Goal: Task Accomplishment & Management: Manage account settings

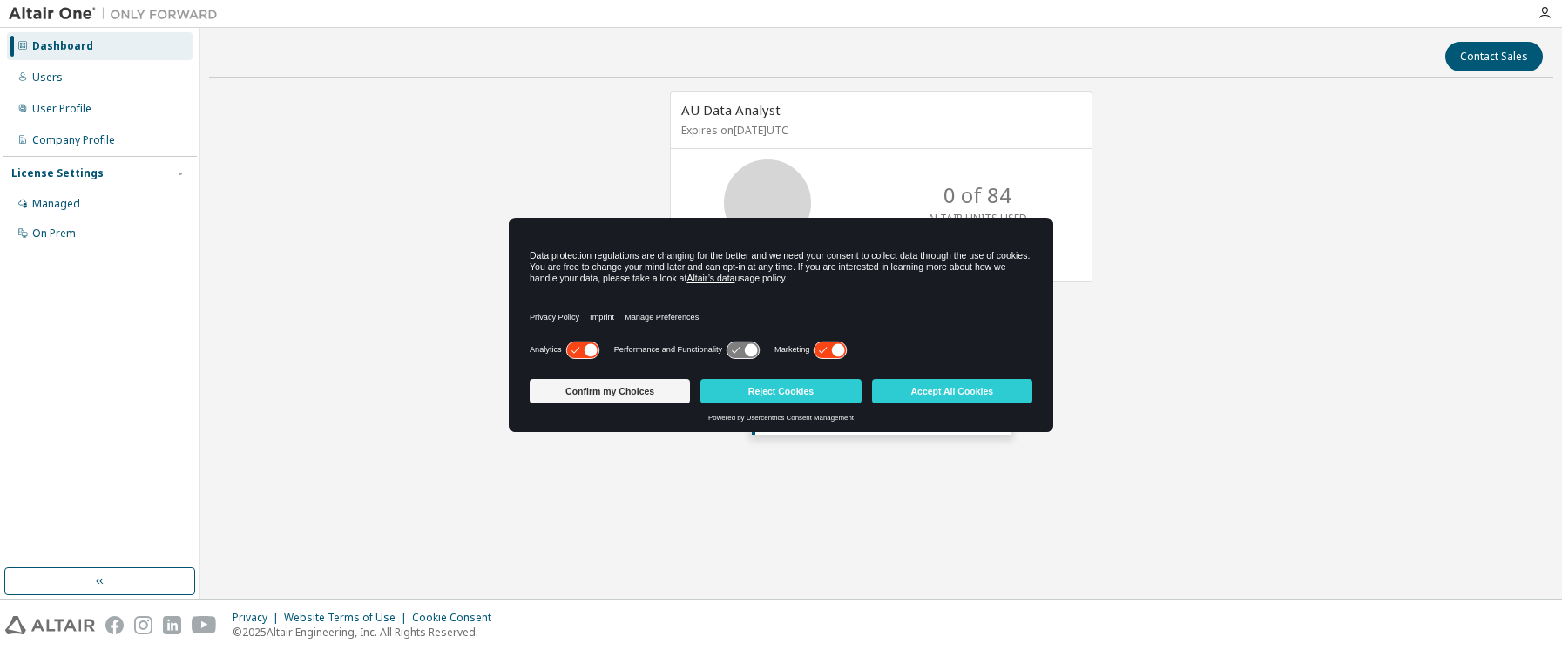
click at [824, 350] on icon at bounding box center [831, 349] width 32 height 17
click at [565, 394] on button "Confirm my Choices" at bounding box center [610, 391] width 160 height 24
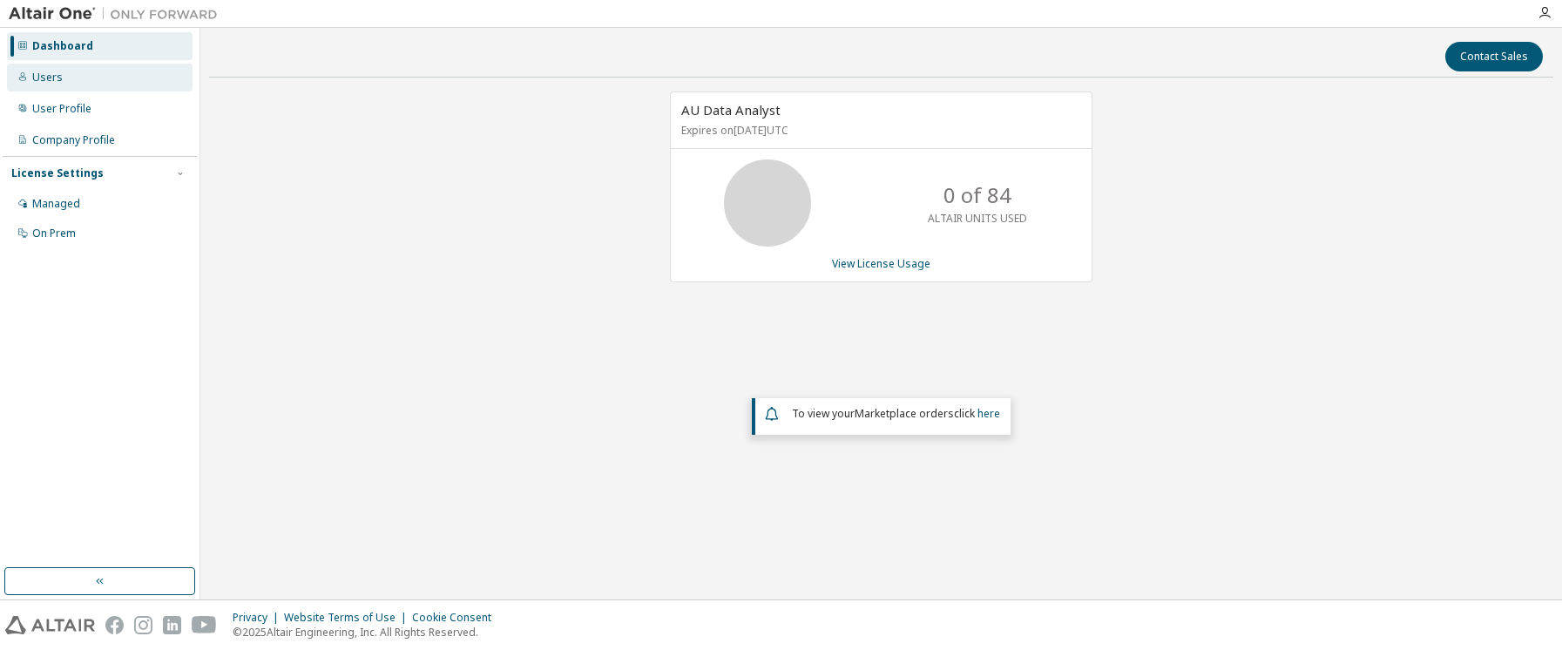
click at [92, 76] on div "Users" at bounding box center [100, 78] width 186 height 28
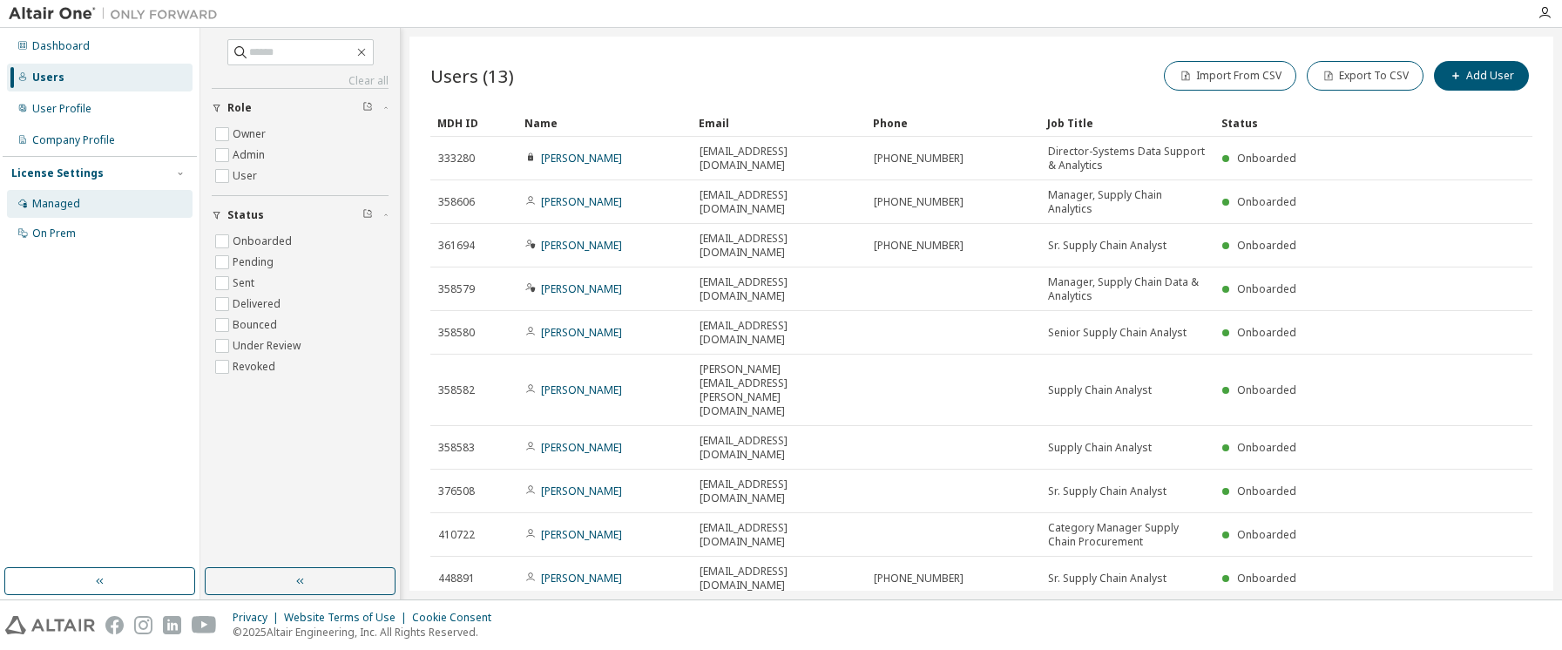
click at [99, 207] on div "Managed" at bounding box center [100, 204] width 186 height 28
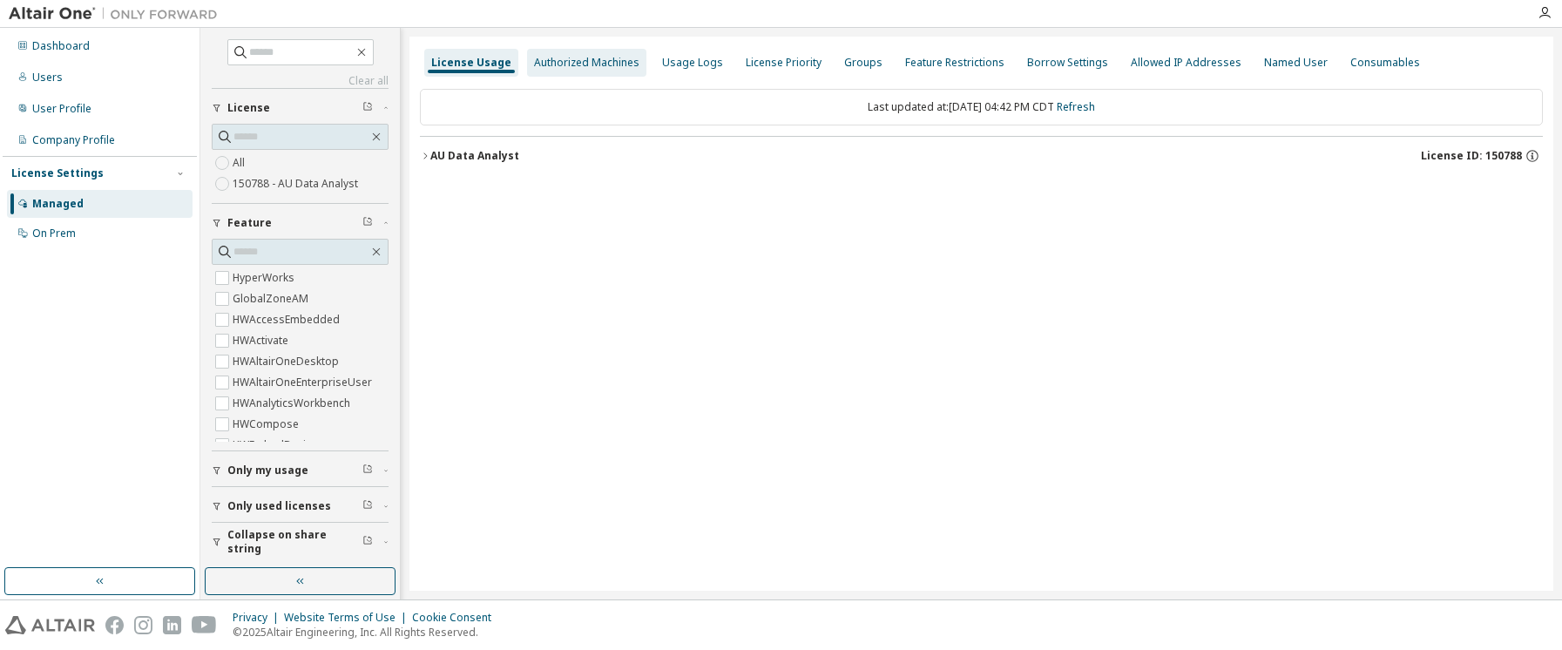
click at [617, 64] on div "Authorized Machines" at bounding box center [586, 63] width 105 height 14
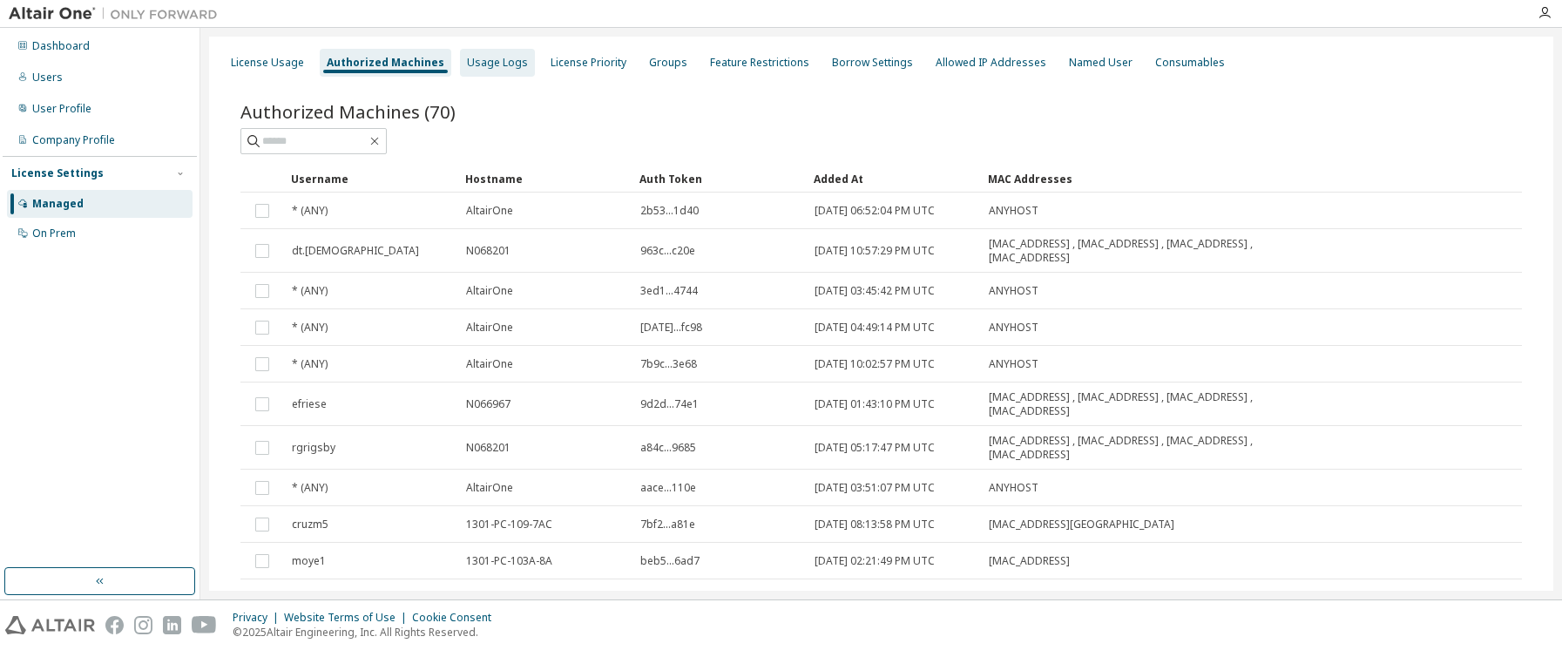
click at [506, 74] on div "Usage Logs" at bounding box center [497, 63] width 75 height 28
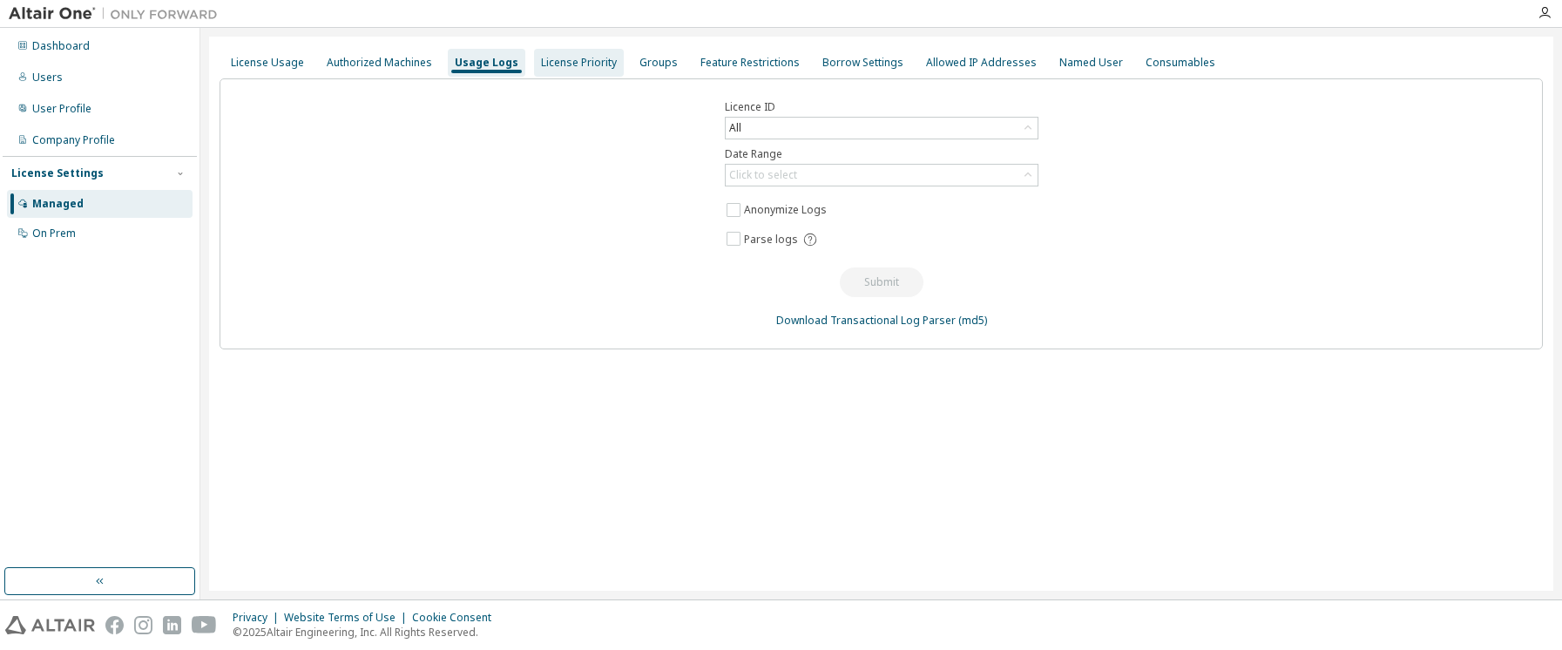
click at [544, 61] on div "License Priority" at bounding box center [579, 63] width 76 height 14
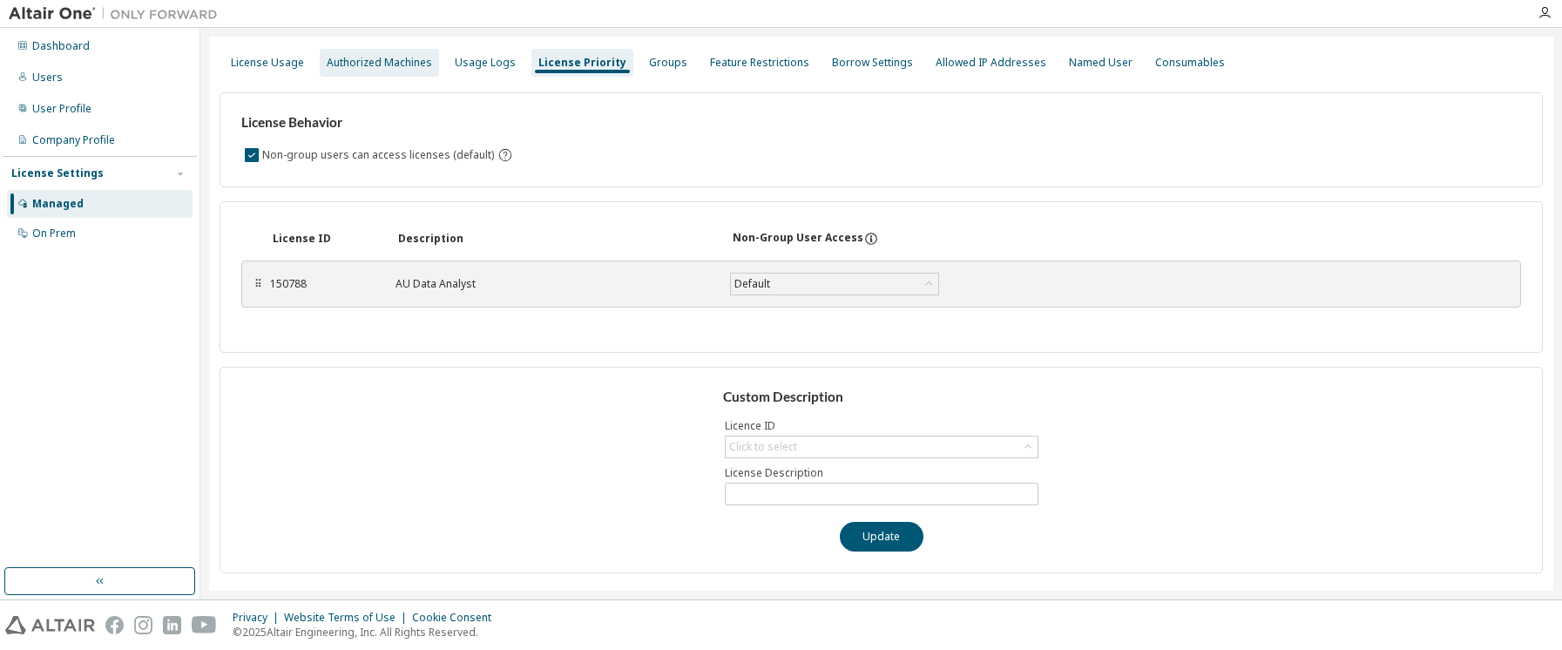
click at [386, 73] on div "Authorized Machines" at bounding box center [379, 63] width 119 height 28
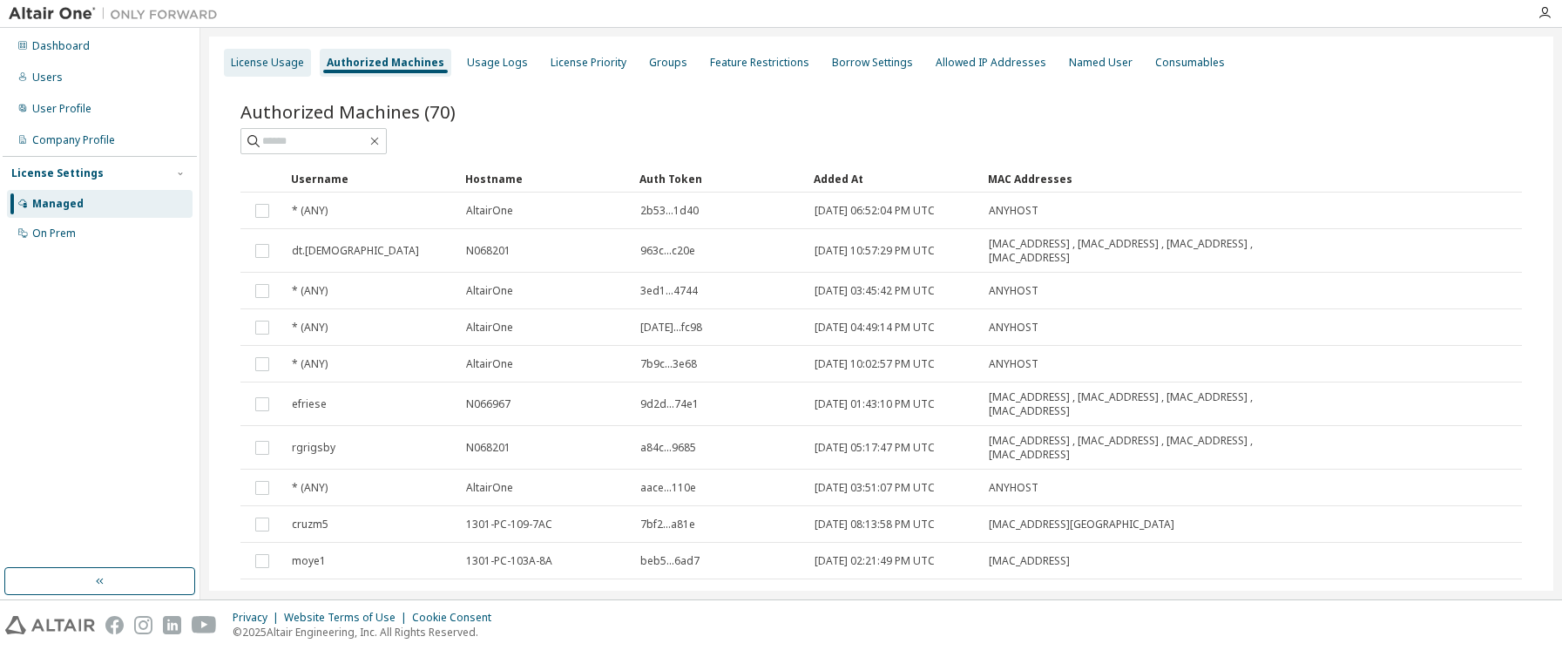
click at [294, 63] on div "License Usage" at bounding box center [267, 63] width 73 height 14
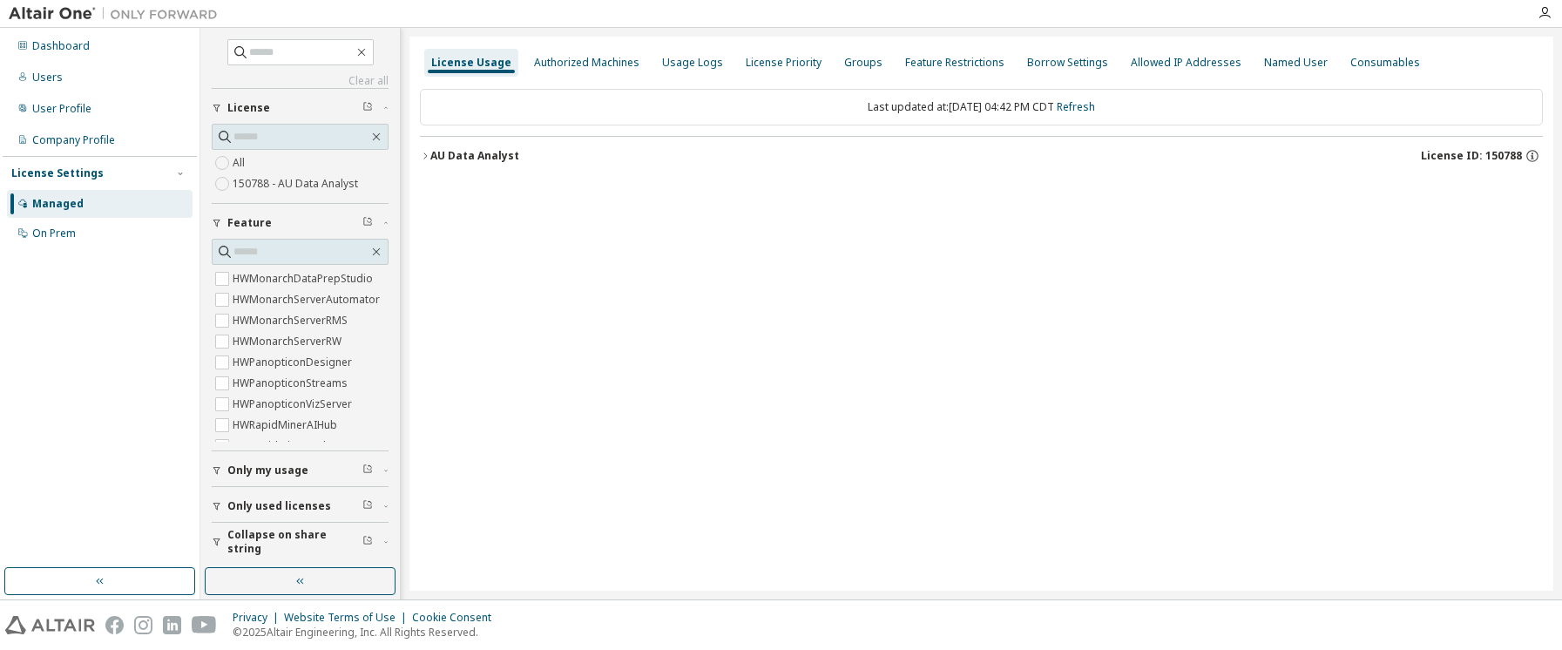
scroll to position [523, 0]
click at [90, 230] on div "On Prem" at bounding box center [100, 234] width 186 height 28
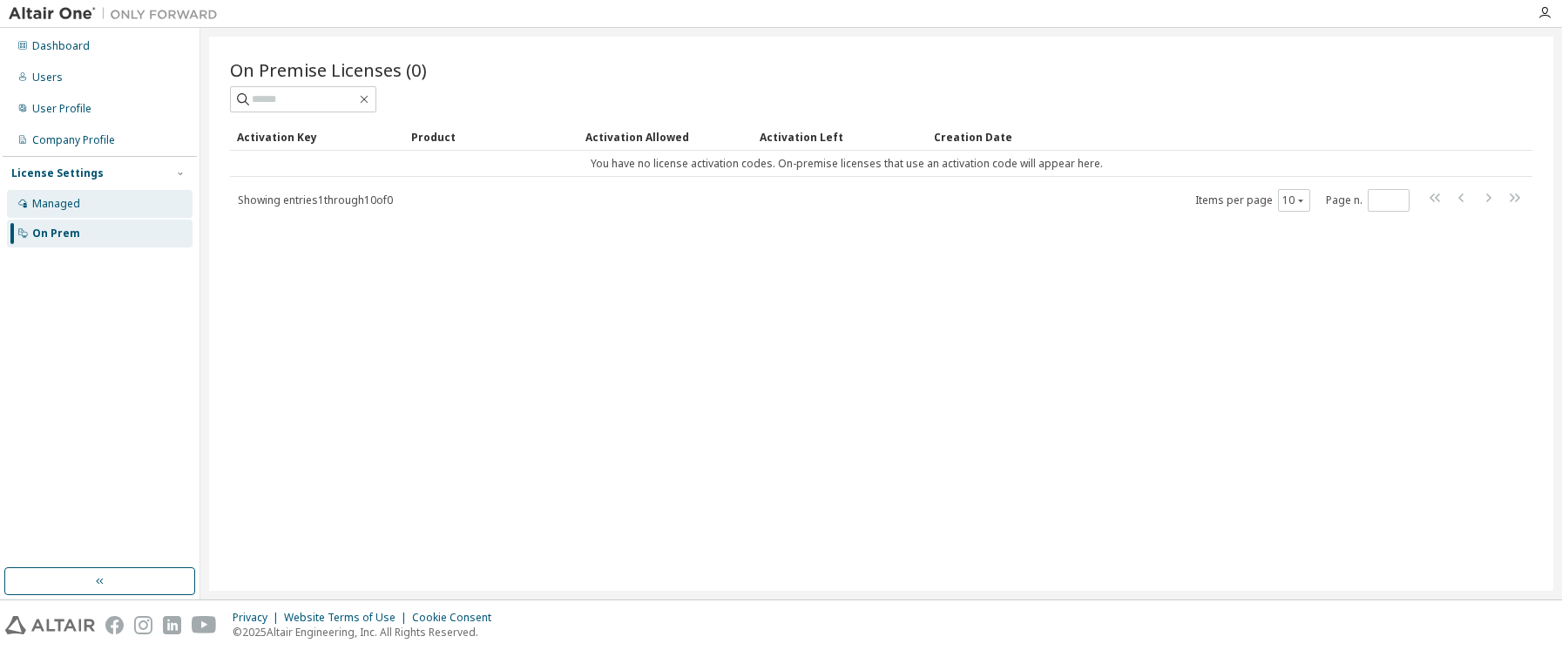
click at [87, 207] on div "Managed" at bounding box center [100, 204] width 186 height 28
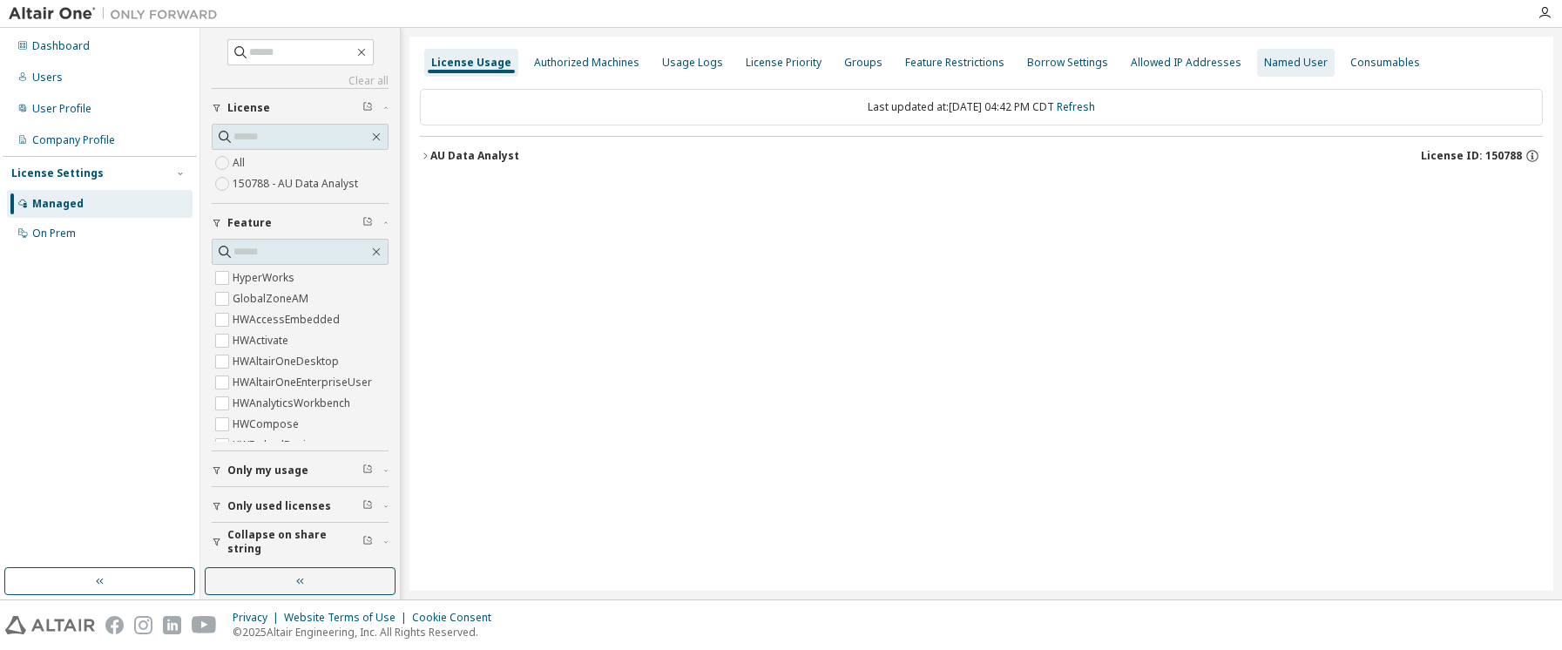
click at [1273, 60] on div "Named User" at bounding box center [1296, 63] width 64 height 14
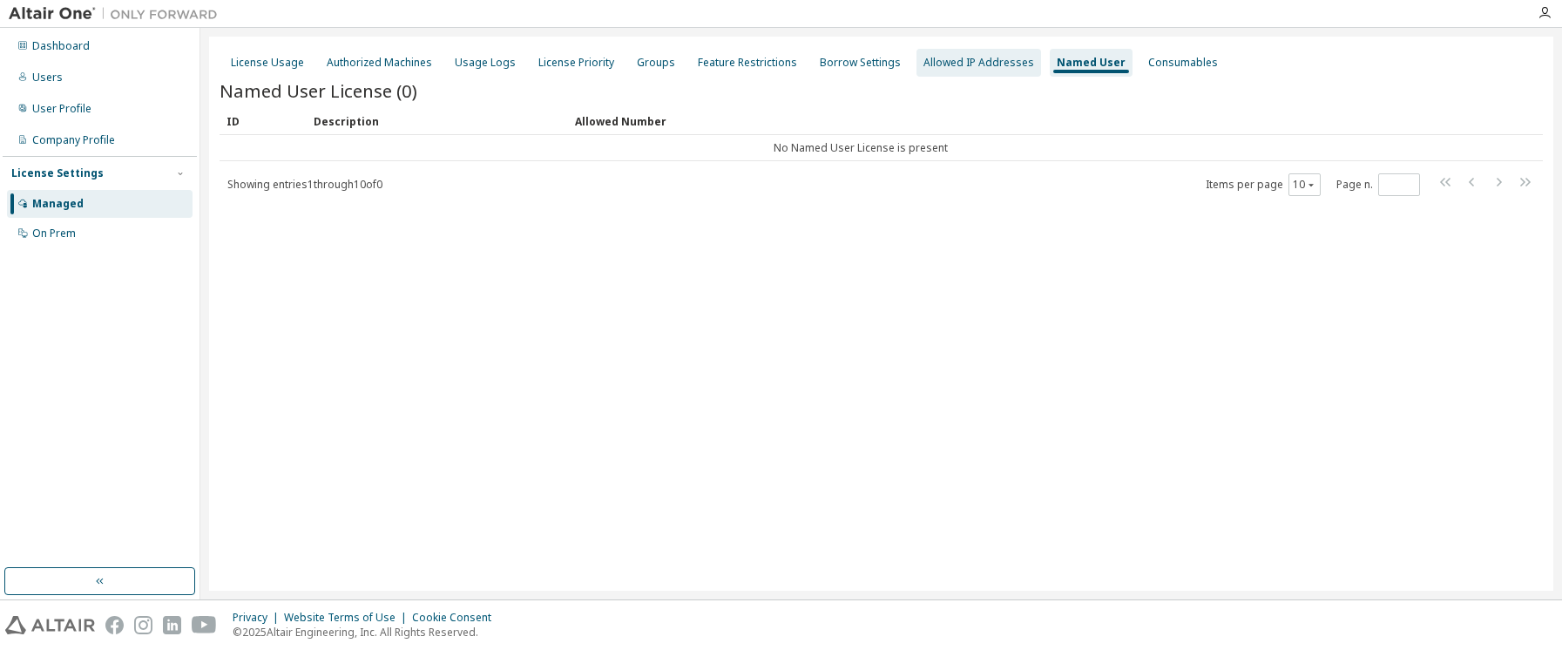
click at [936, 58] on div "Allowed IP Addresses" at bounding box center [978, 63] width 111 height 14
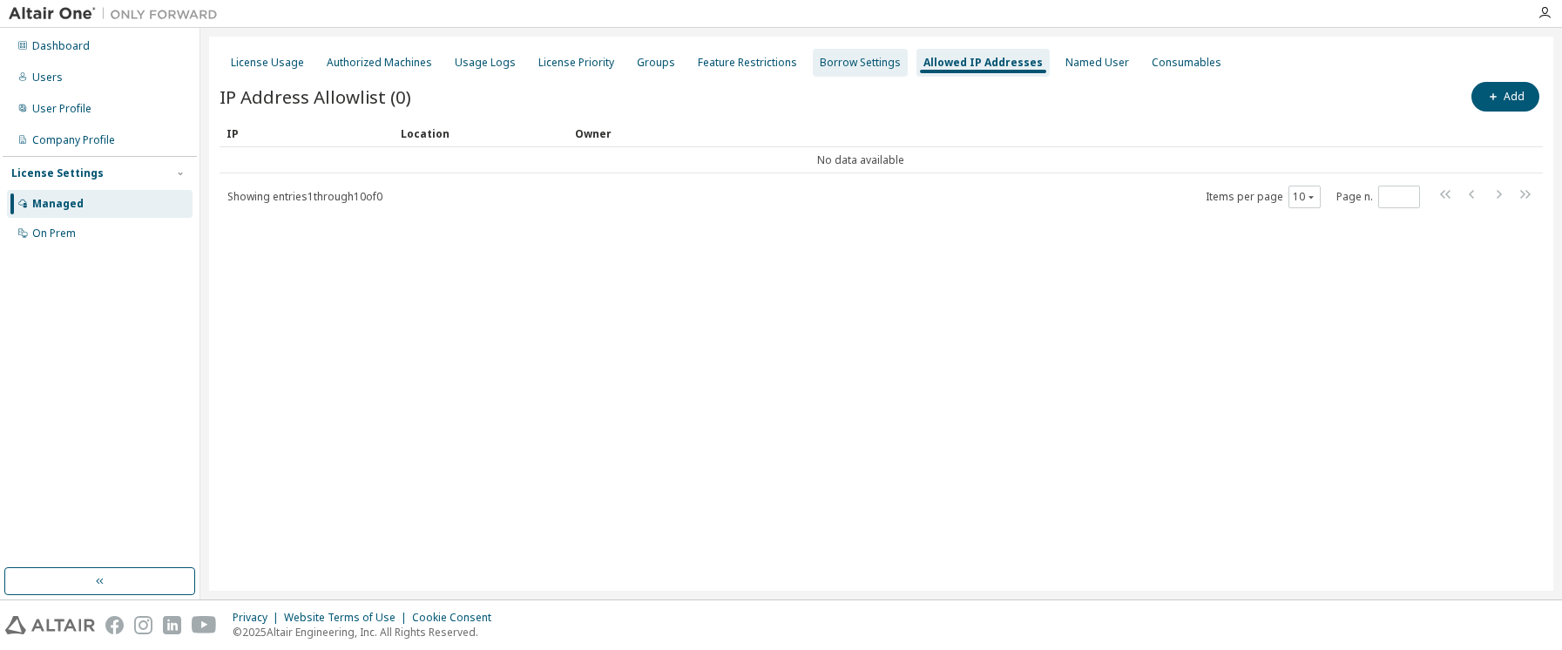
click at [820, 60] on div "Borrow Settings" at bounding box center [860, 63] width 81 height 14
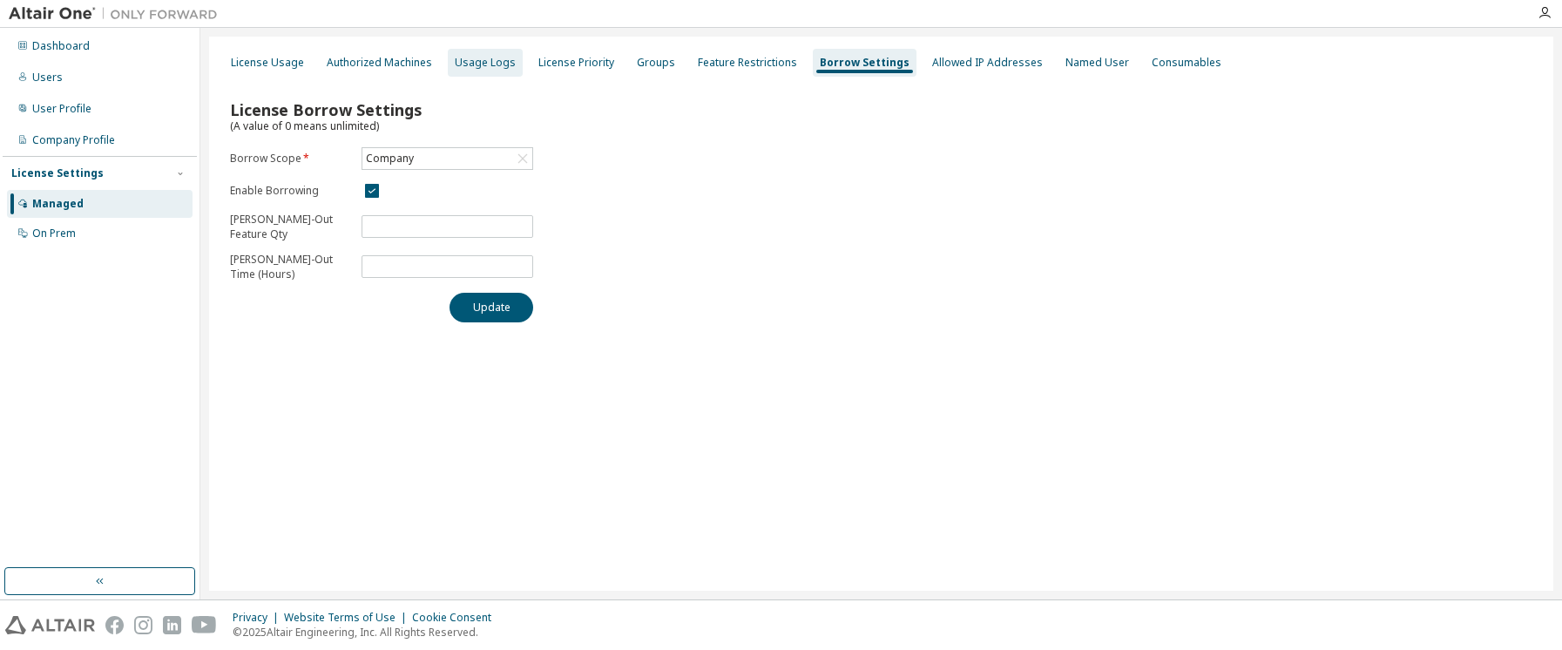
click at [485, 69] on div "Usage Logs" at bounding box center [485, 63] width 61 height 14
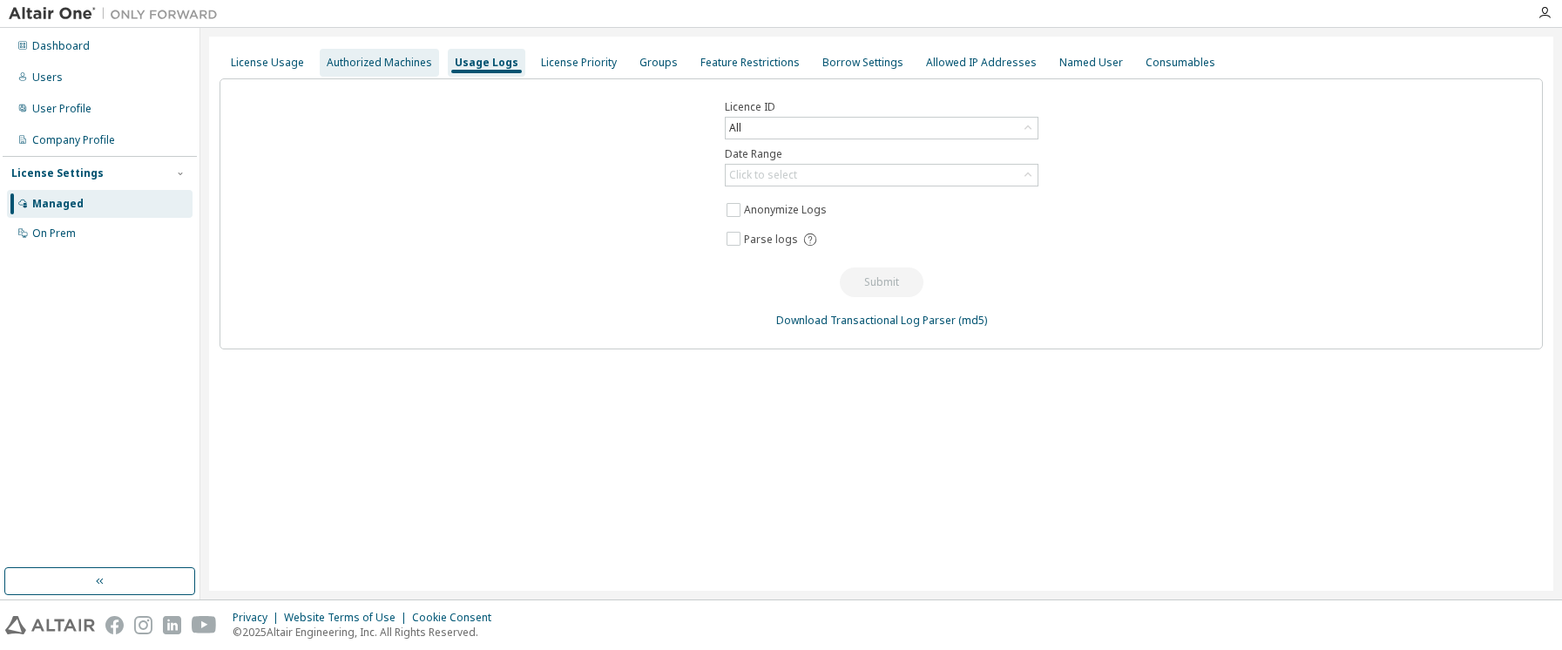
click at [399, 71] on div "Authorized Machines" at bounding box center [379, 63] width 119 height 28
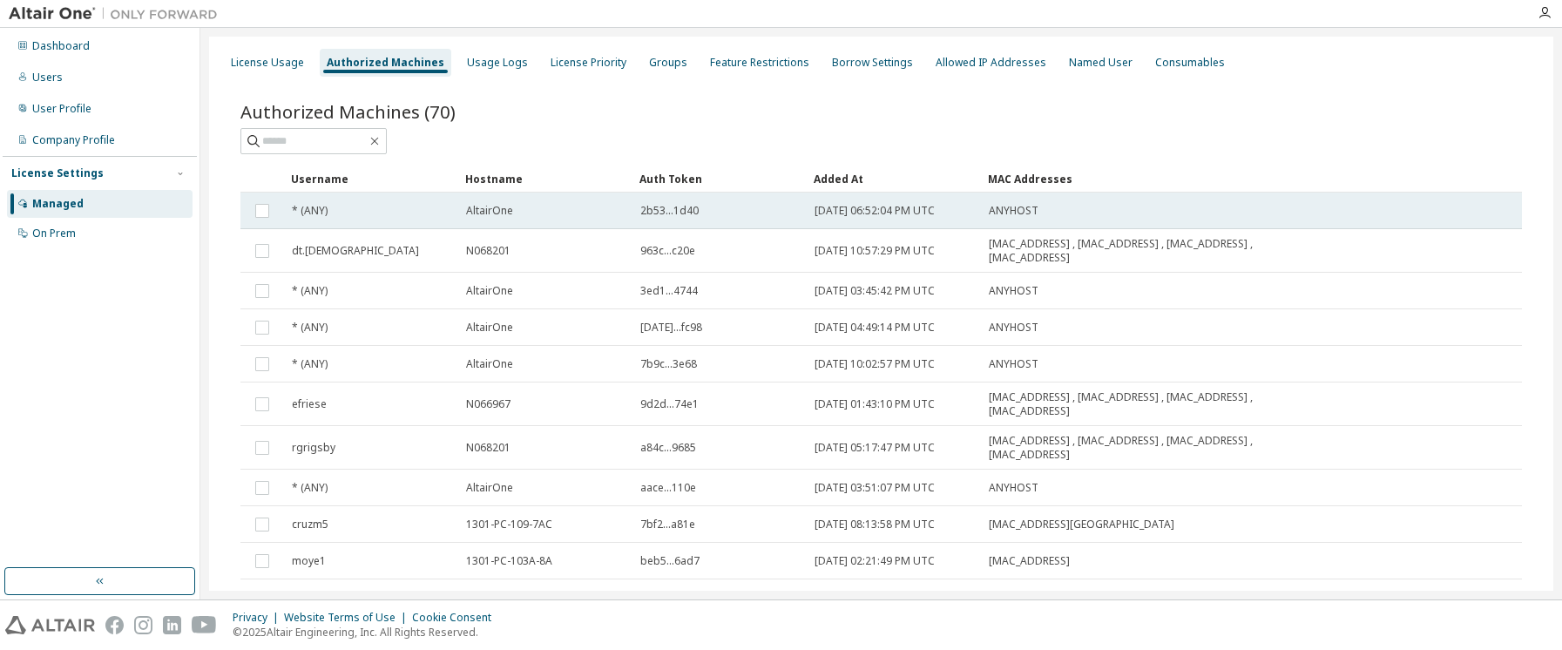
scroll to position [80, 0]
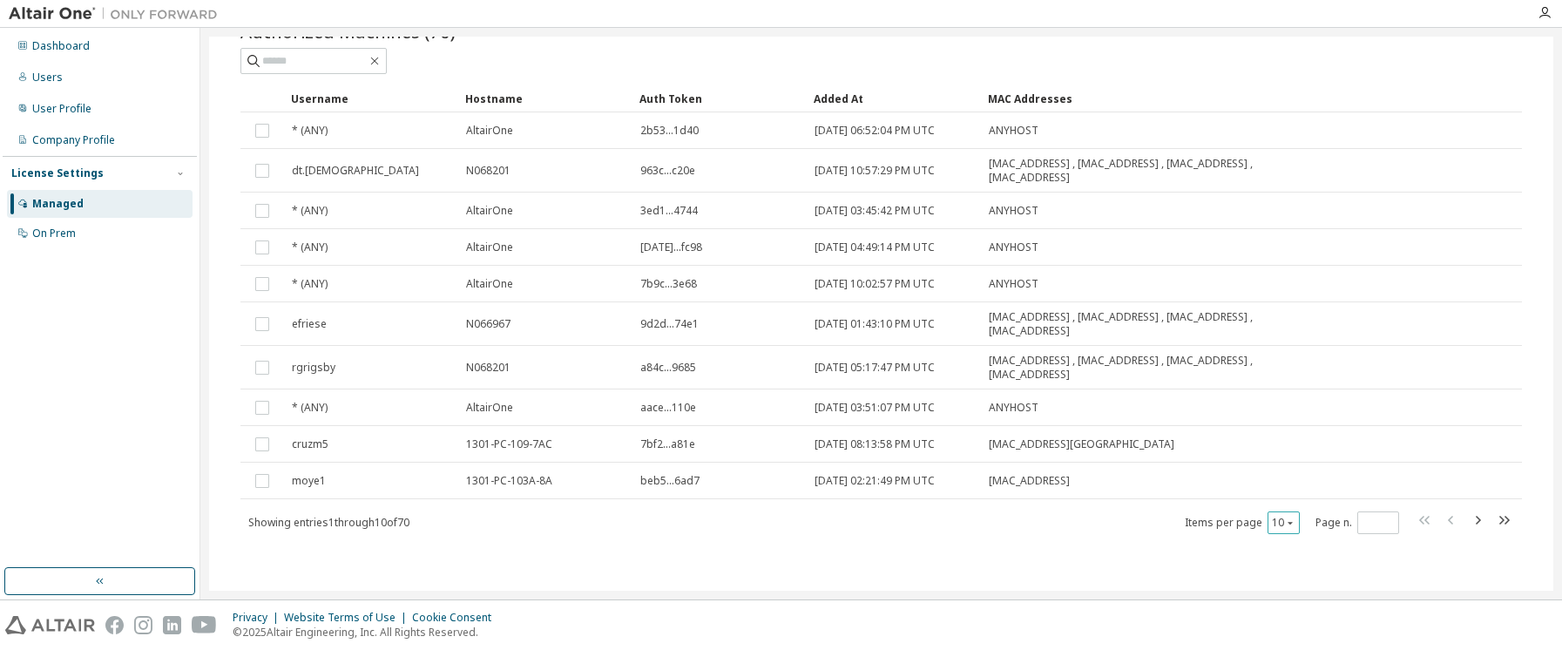
click at [1273, 531] on div "10" at bounding box center [1283, 522] width 32 height 23
click at [1285, 526] on icon "button" at bounding box center [1290, 522] width 10 height 10
click at [1294, 631] on div "100" at bounding box center [1328, 629] width 139 height 21
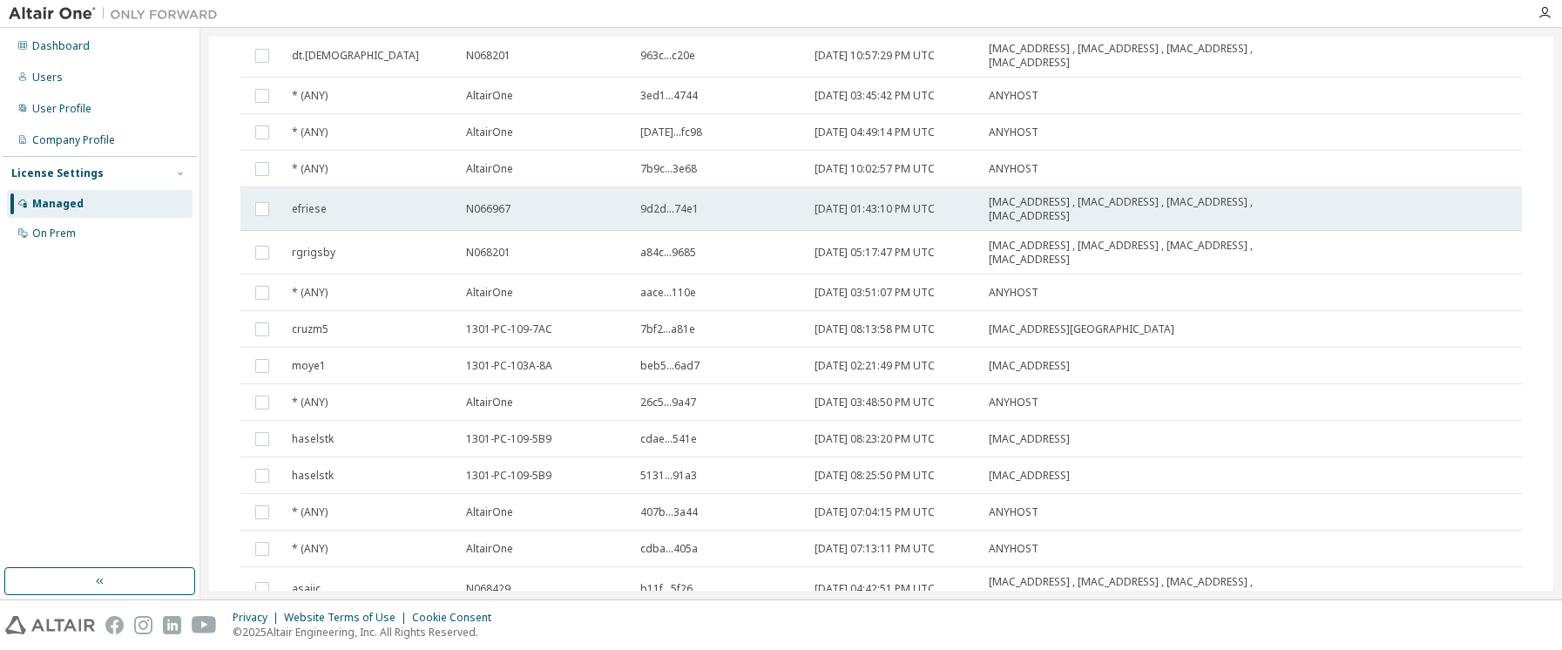
scroll to position [0, 0]
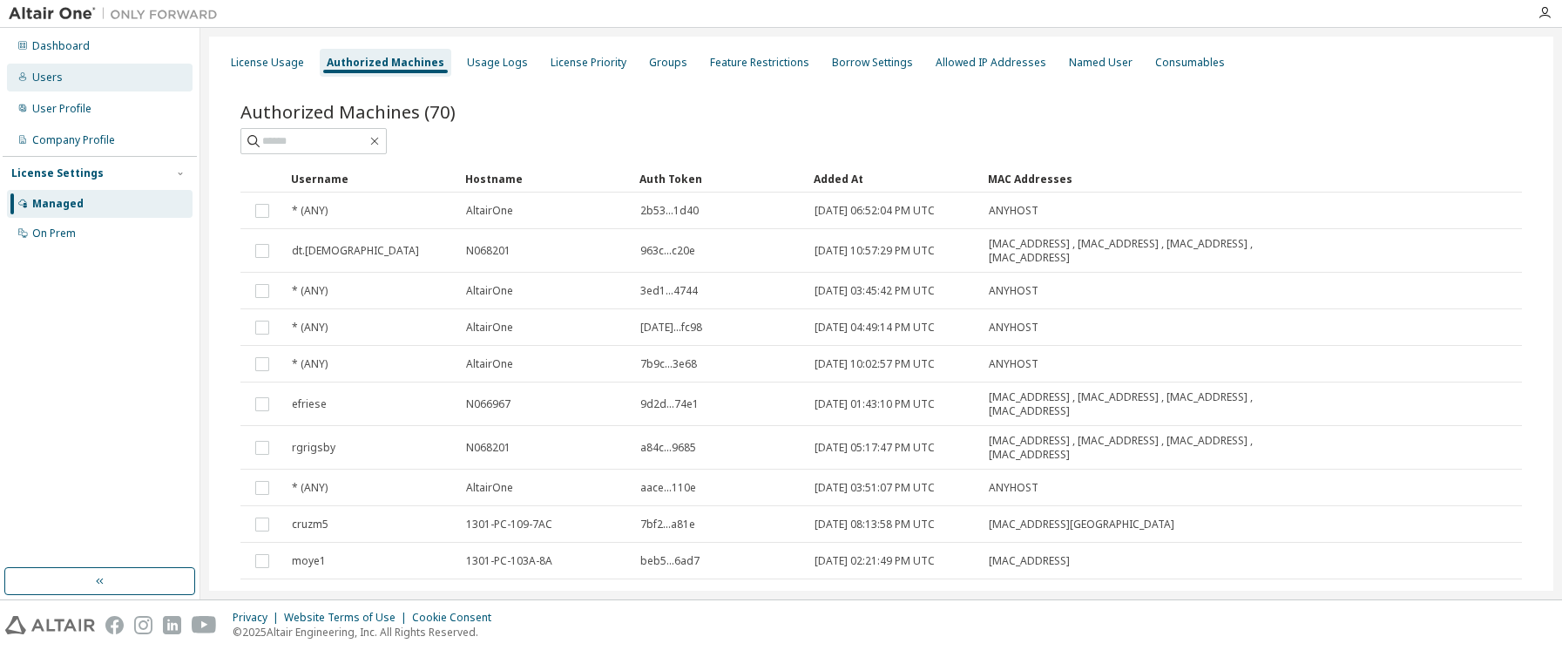
click at [91, 85] on div "Users" at bounding box center [100, 78] width 186 height 28
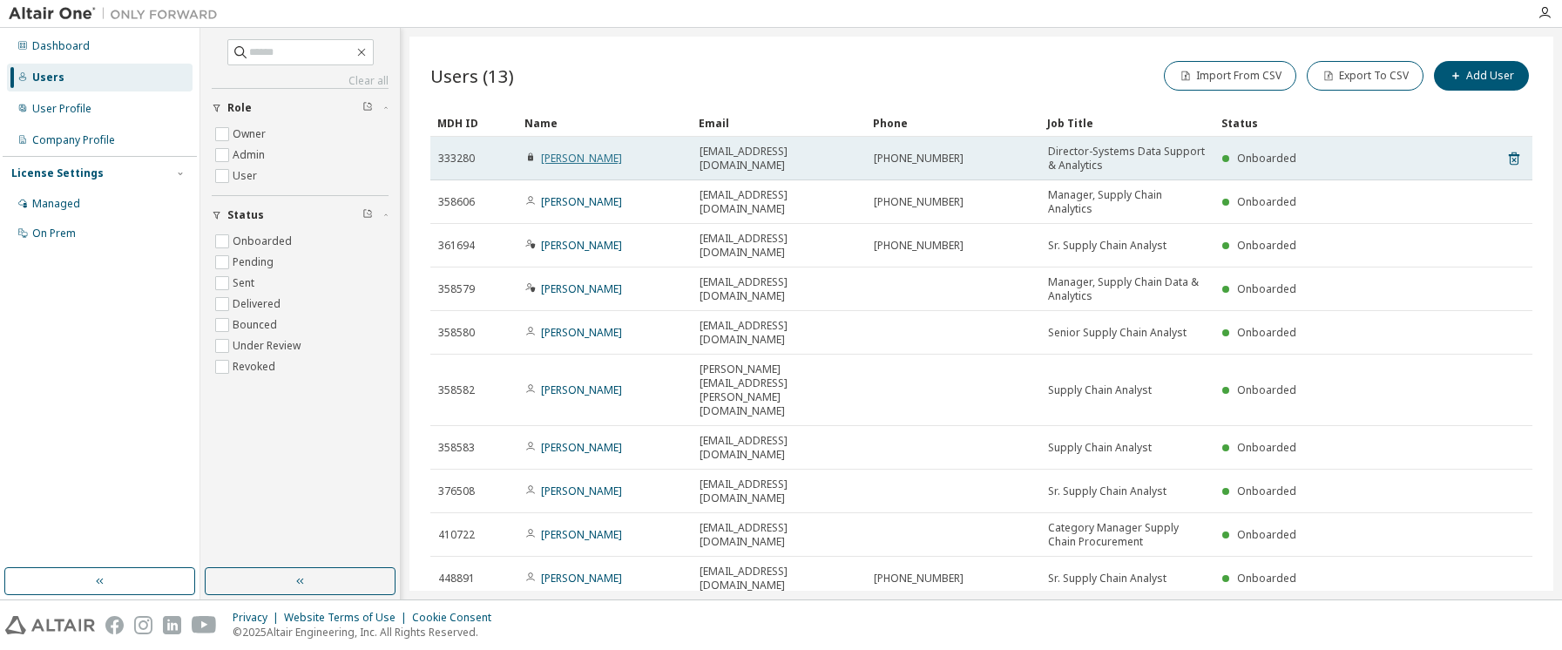
click at [566, 159] on link "[PERSON_NAME]" at bounding box center [581, 158] width 81 height 15
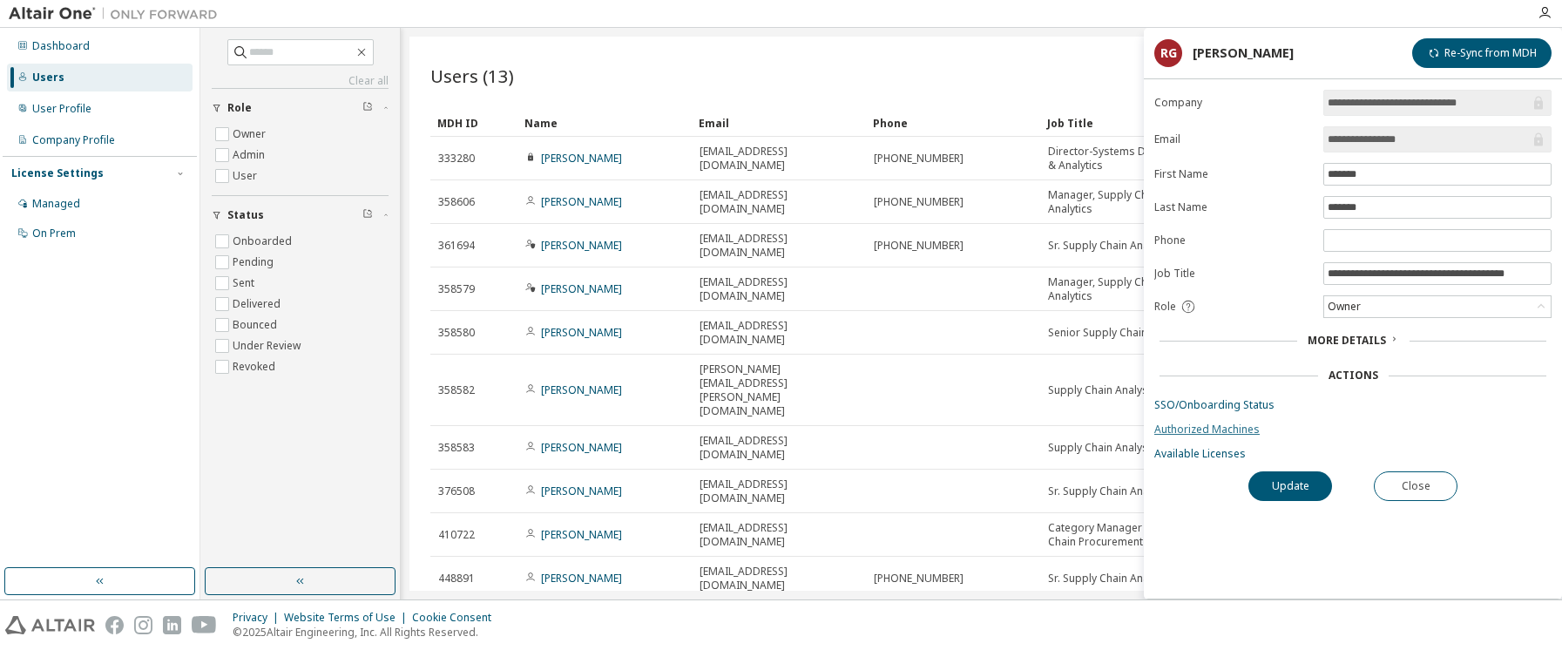
click at [1185, 429] on link "Authorized Machines" at bounding box center [1352, 429] width 397 height 14
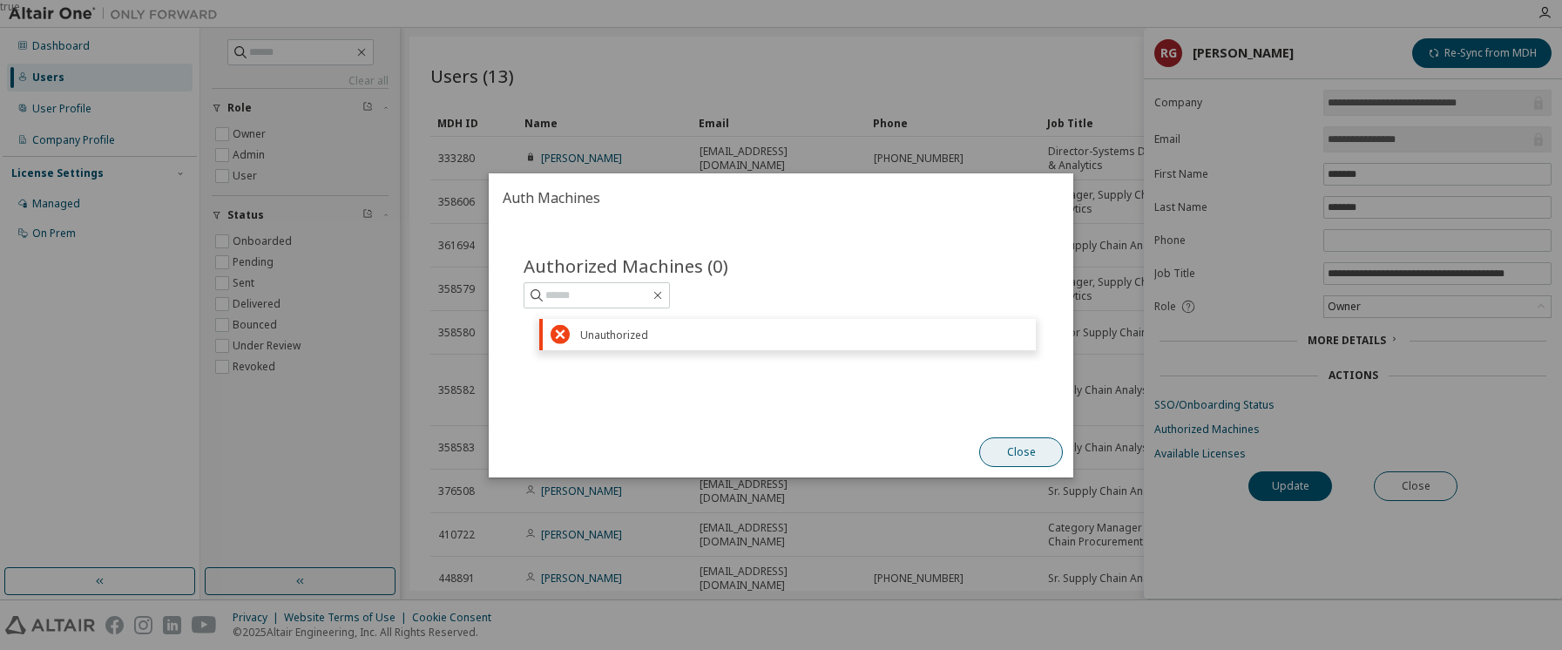
click at [1014, 450] on button "Close" at bounding box center [1021, 452] width 84 height 30
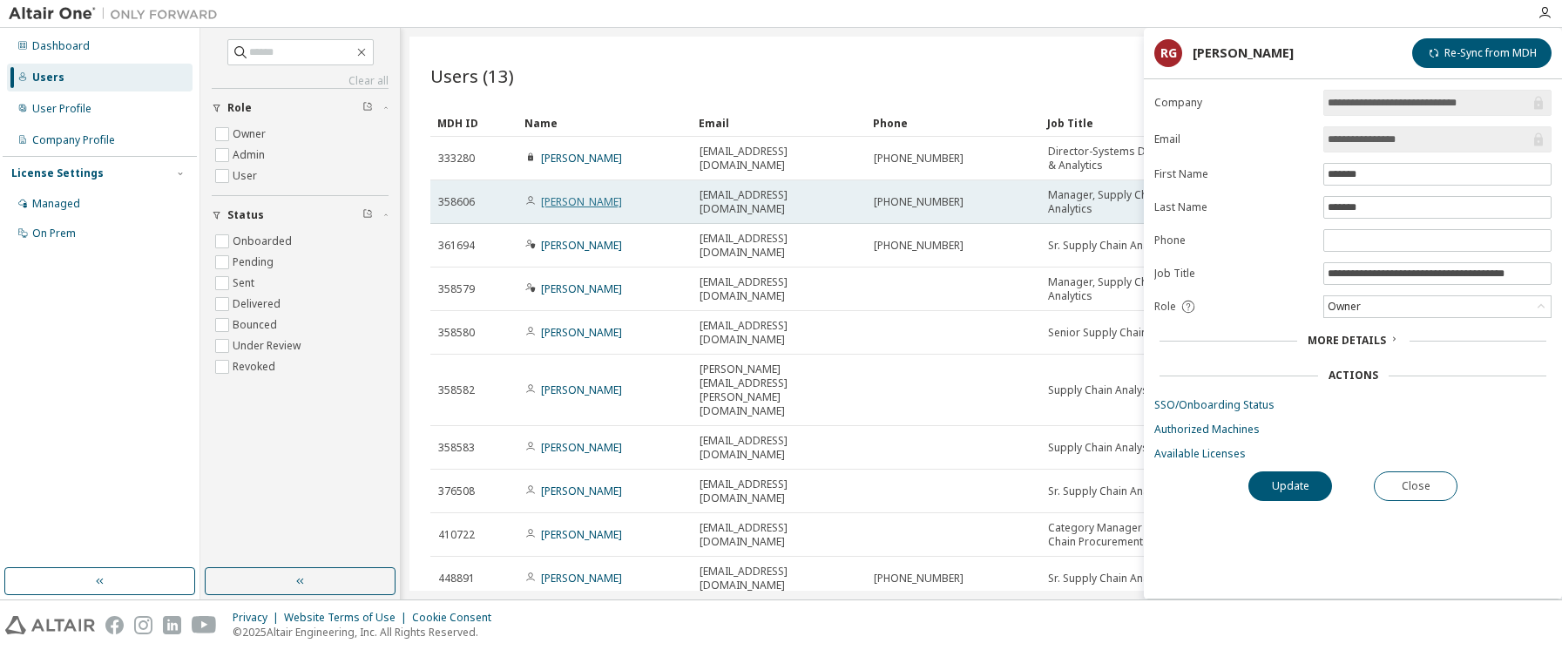
click at [572, 204] on link "[PERSON_NAME]" at bounding box center [581, 201] width 81 height 15
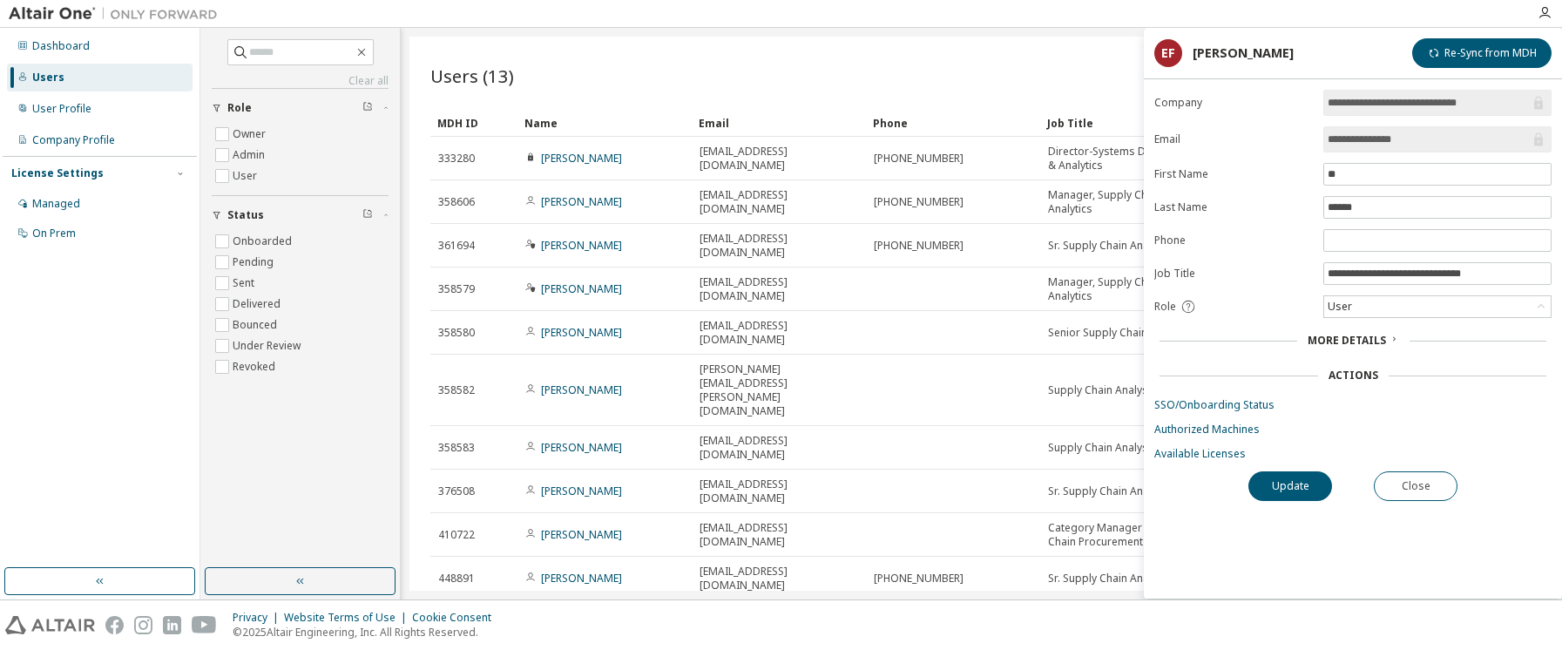
click at [1215, 429] on link "Authorized Machines" at bounding box center [1352, 429] width 397 height 14
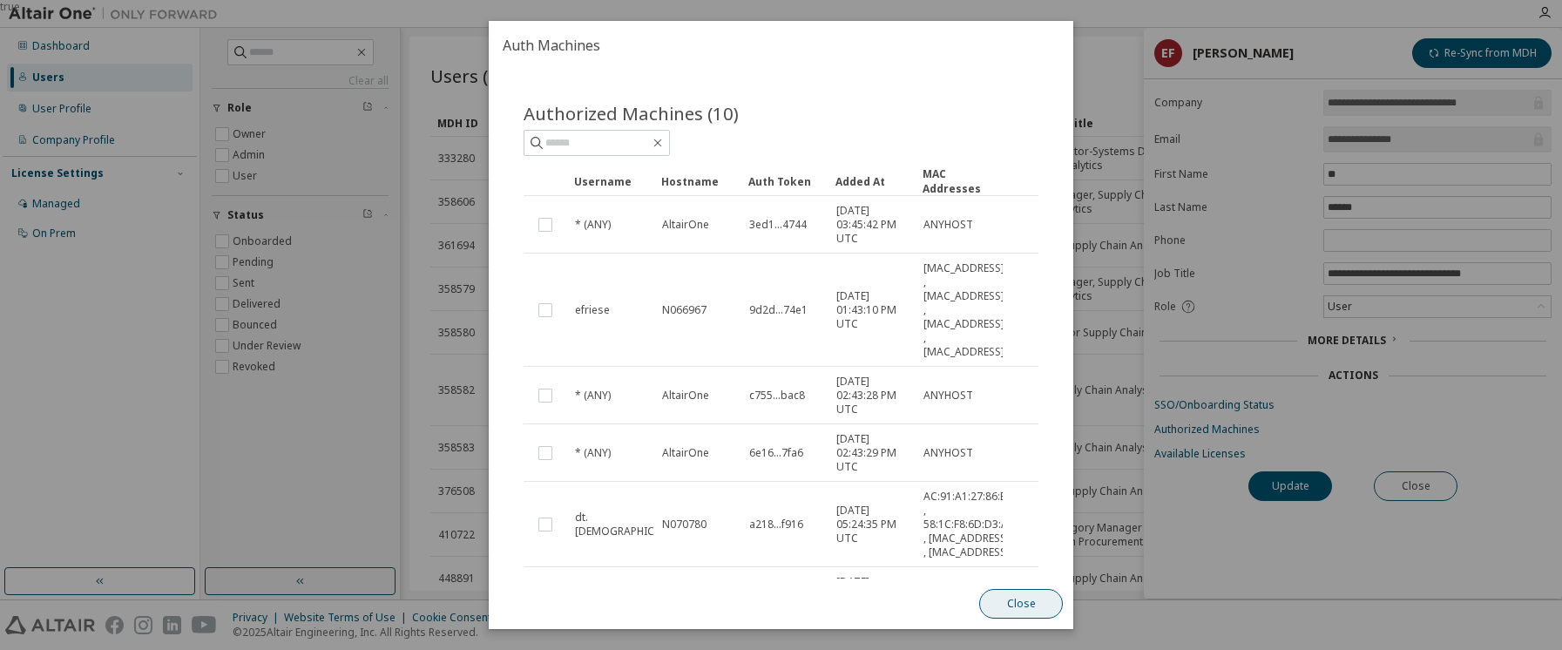
click at [1038, 599] on button "Close" at bounding box center [1021, 604] width 84 height 30
